Goal: Communication & Community: Answer question/provide support

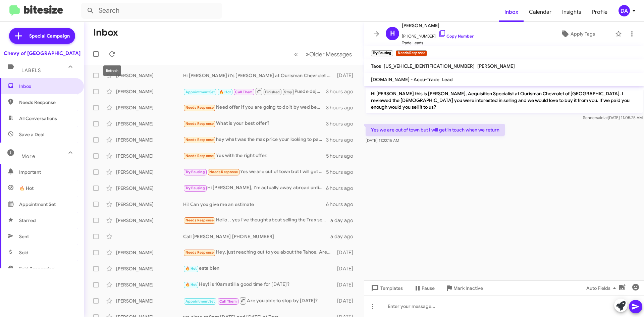
click at [106, 49] on mat-toolbar-row "« Previous » Next Older Messages" at bounding box center [224, 53] width 280 height 21
click at [109, 50] on icon at bounding box center [112, 54] width 8 height 8
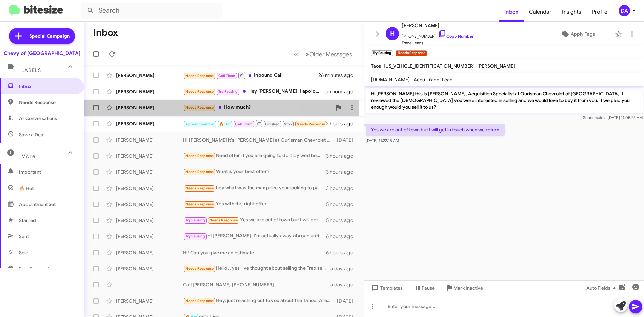
click at [158, 105] on div "[PERSON_NAME]" at bounding box center [149, 107] width 67 height 7
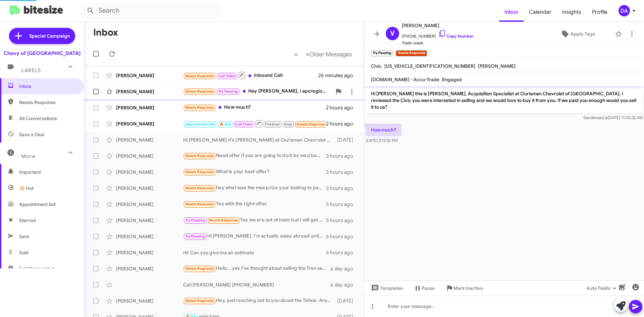
click at [159, 89] on div "[PERSON_NAME]" at bounding box center [149, 91] width 67 height 7
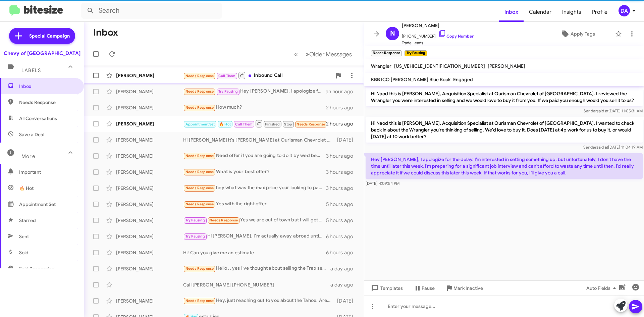
click at [155, 71] on div "[PERSON_NAME] Needs Response Call Them Inbound Call 26 minutes ago" at bounding box center [223, 75] width 269 height 13
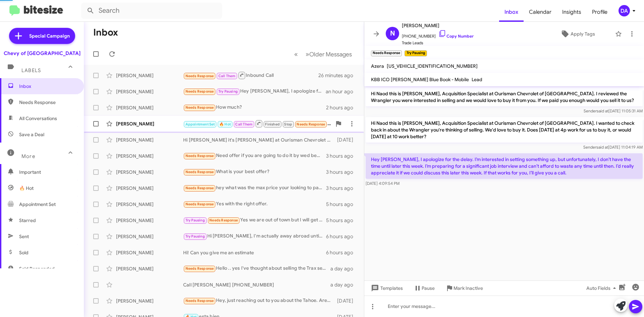
click at [153, 125] on div "[PERSON_NAME]" at bounding box center [149, 123] width 67 height 7
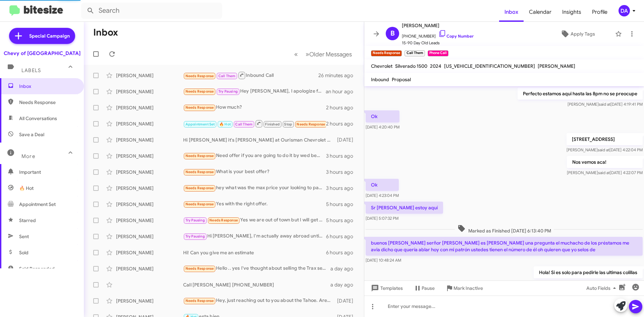
scroll to position [305, 0]
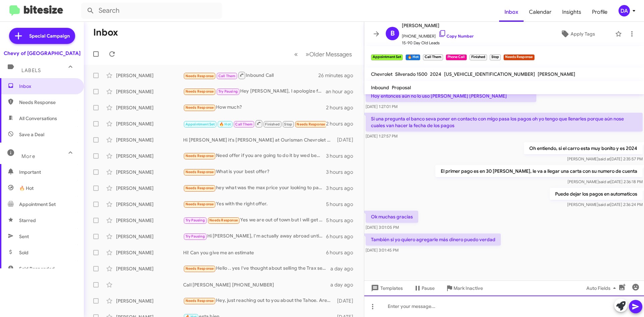
click at [428, 301] on div at bounding box center [504, 306] width 280 height 21
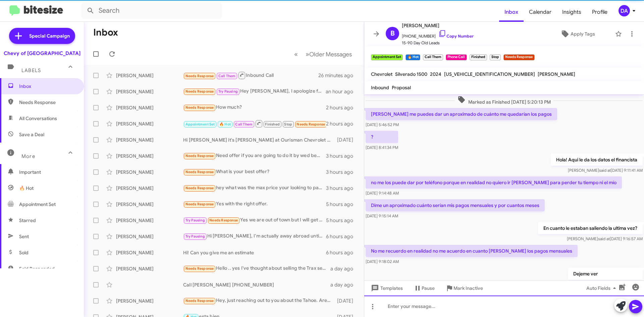
scroll to position [34, 0]
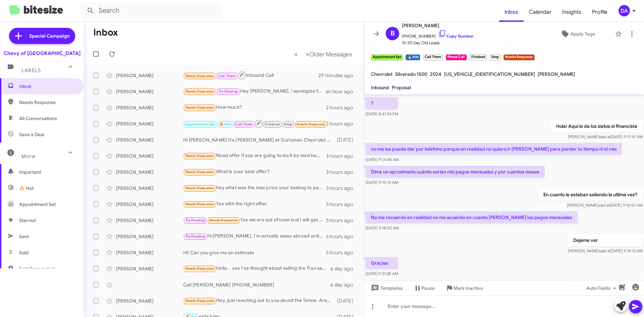
click at [11, 53] on div "Chevy of [GEOGRAPHIC_DATA]" at bounding box center [42, 51] width 84 height 9
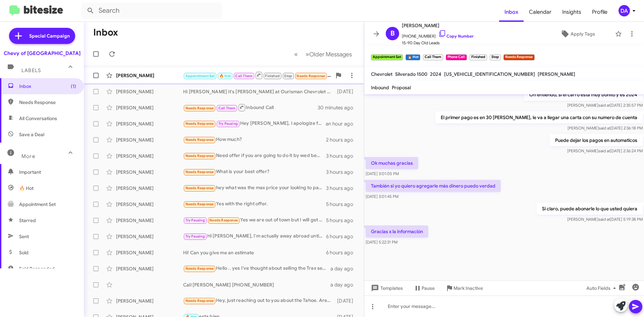
click at [160, 70] on div "[PERSON_NAME] Appointment Set 🔥 Hot Call Them Finished Stop Needs Response Grac…" at bounding box center [223, 75] width 269 height 13
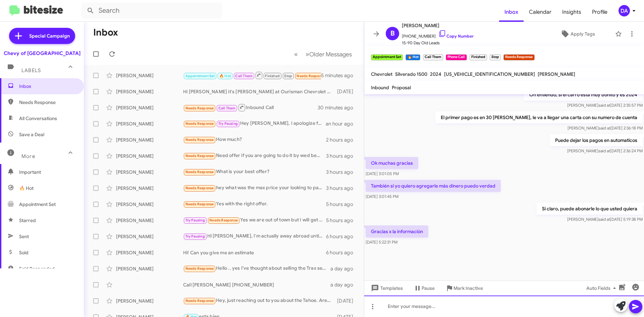
click at [418, 300] on div at bounding box center [504, 306] width 280 height 21
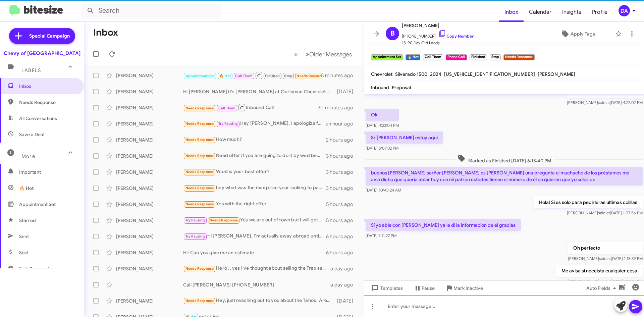
scroll to position [247, 0]
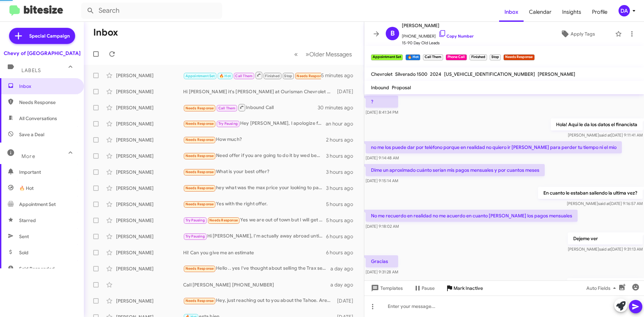
click at [456, 285] on span "Mark Inactive" at bounding box center [469, 288] width 30 height 12
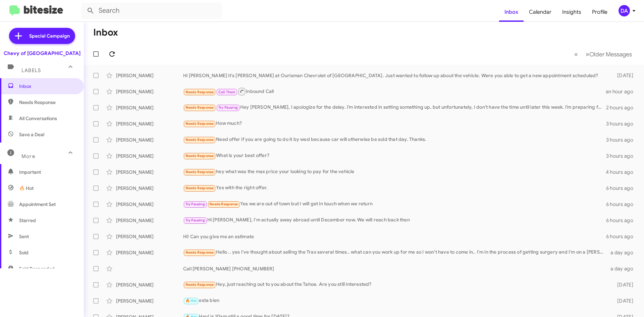
drag, startPoint x: 112, startPoint y: 66, endPoint x: 111, endPoint y: 54, distance: 11.4
click at [112, 65] on mat-action-list "[PERSON_NAME] Hi [PERSON_NAME] it's [PERSON_NAME] at Ourisman Chevrolet of [GEO…" at bounding box center [364, 219] width 560 height 309
click at [111, 53] on icon at bounding box center [112, 54] width 8 height 8
